Goal: Task Accomplishment & Management: Use online tool/utility

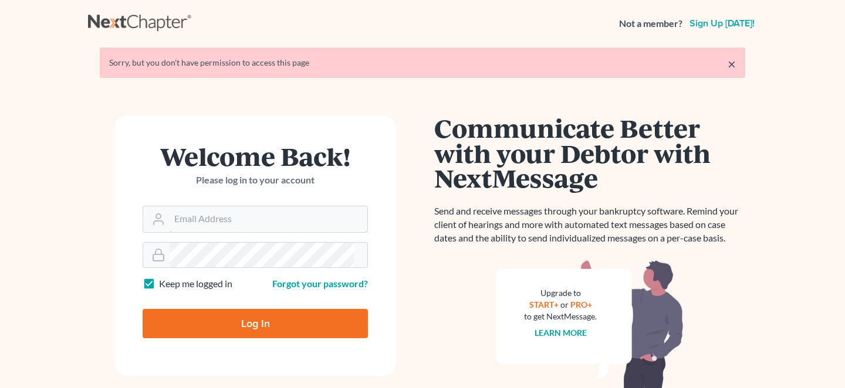
type input "mrodgers@wetzelandmoore.com"
click at [170, 309] on input "Log In" at bounding box center [255, 323] width 225 height 29
type input "Thinking..."
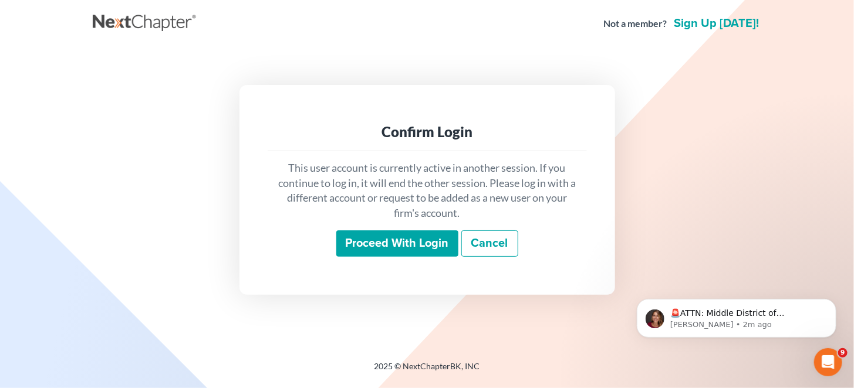
click at [376, 241] on input "Proceed with login" at bounding box center [397, 244] width 122 height 27
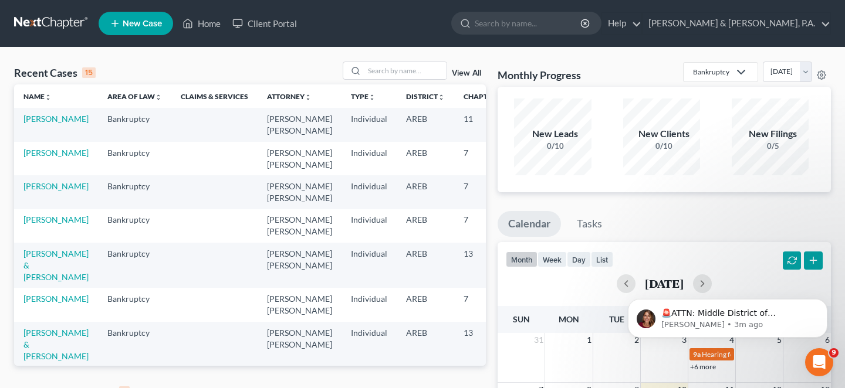
click at [463, 388] on link "View All" at bounding box center [466, 392] width 29 height 8
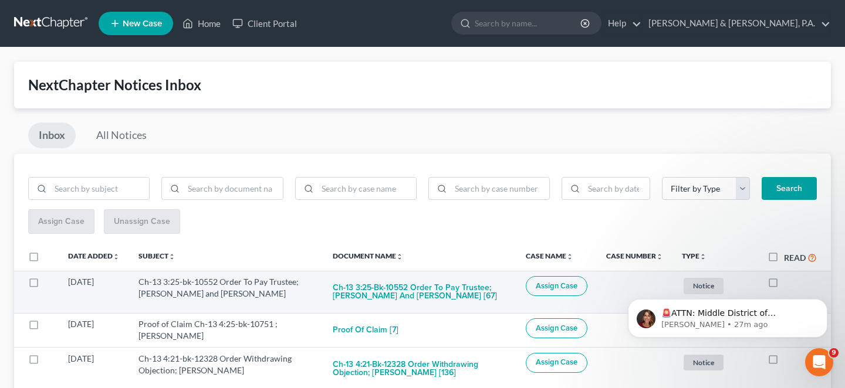
click at [784, 285] on label at bounding box center [784, 285] width 0 height 0
click at [789, 276] on input "checkbox" at bounding box center [793, 280] width 8 height 8
checkbox input "true"
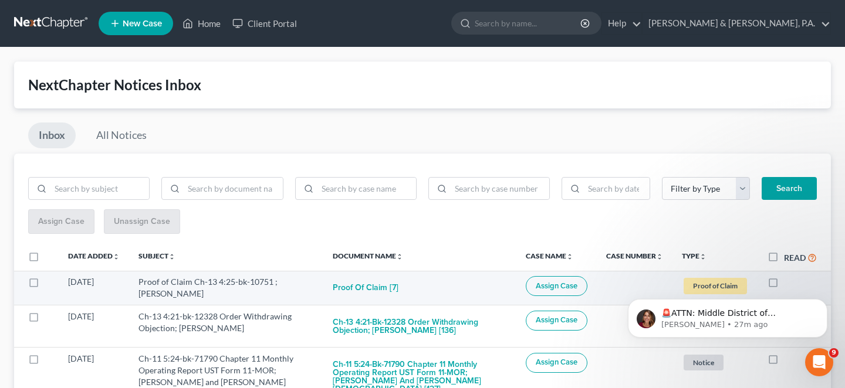
click at [784, 285] on label at bounding box center [784, 285] width 0 height 0
click at [789, 276] on input "checkbox" at bounding box center [793, 280] width 8 height 8
checkbox input "true"
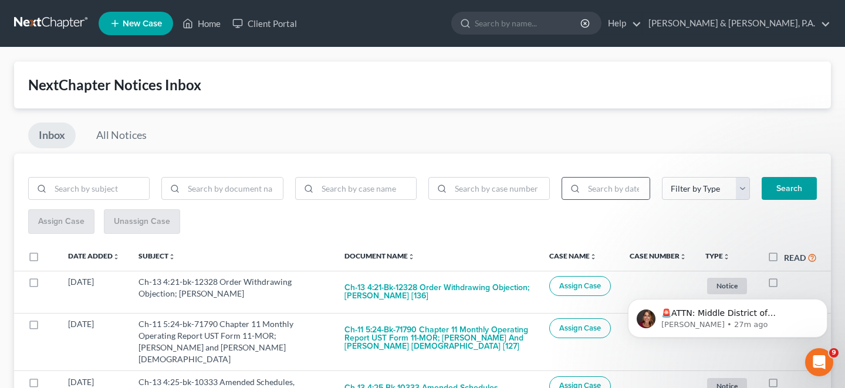
scroll to position [55, 0]
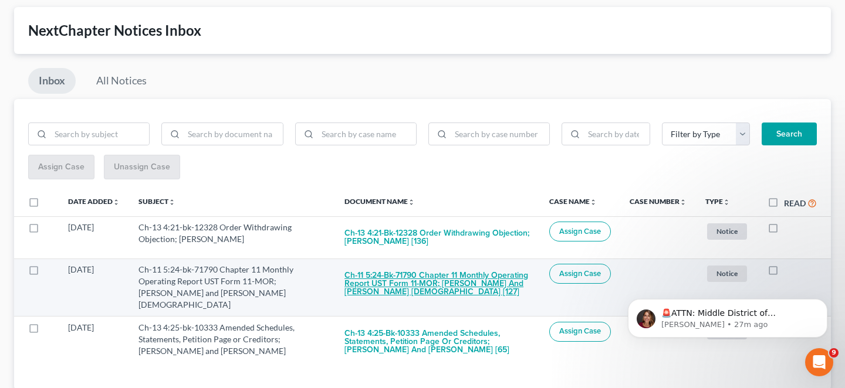
click at [424, 264] on button "Ch-11 5:24-bk-71790 Chapter 11 Monthly Operating Report UST Form 11-MOR; Kennet…" at bounding box center [437, 284] width 186 height 40
checkbox input "true"
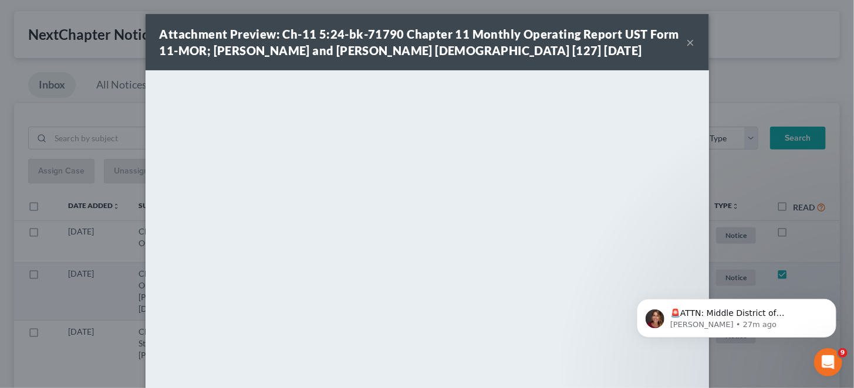
scroll to position [7, 0]
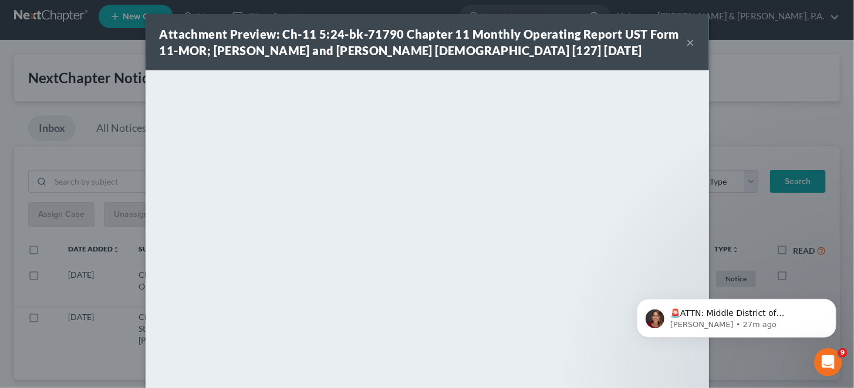
click at [686, 35] on button "×" at bounding box center [690, 42] width 8 height 14
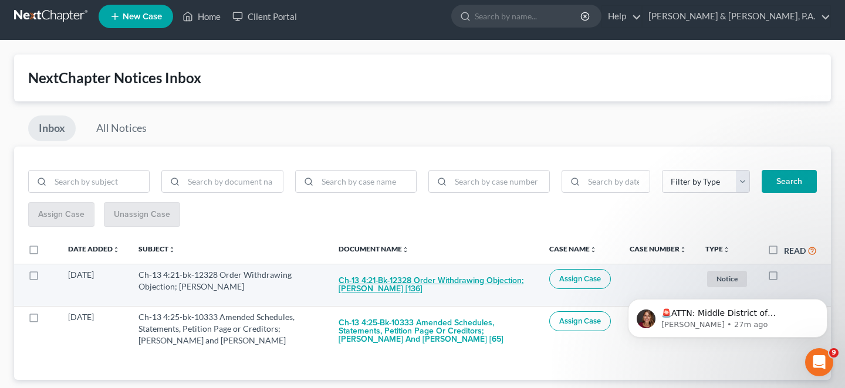
click at [404, 269] on button "Ch-13 4:21-bk-12328 Order Withdrawing Objection; Brandon D. Goree [136]" at bounding box center [435, 285] width 192 height 32
checkbox input "true"
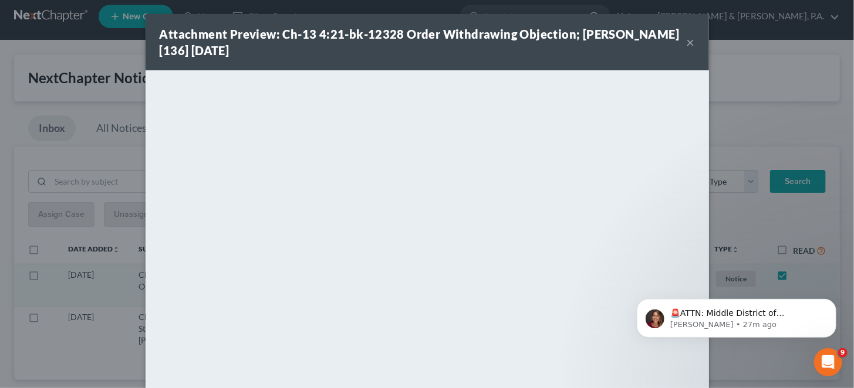
scroll to position [0, 0]
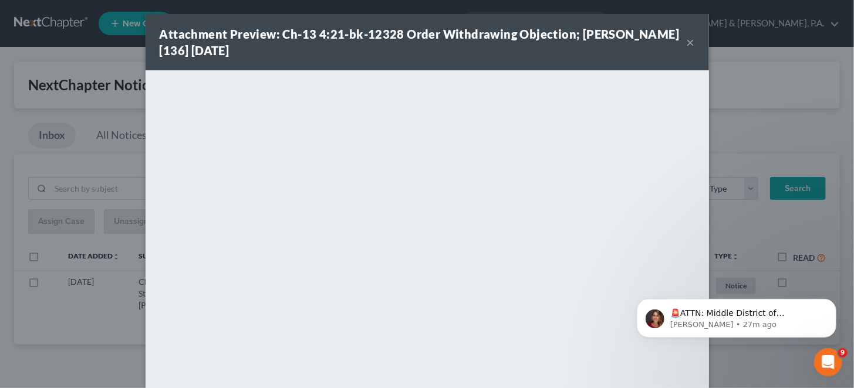
click at [675, 33] on div "Attachment Preview: Ch-13 4:21-bk-12328 Order Withdrawing Objection; Brandon D.…" at bounding box center [427, 42] width 563 height 56
click at [686, 43] on button "×" at bounding box center [690, 42] width 8 height 14
